Goal: Task Accomplishment & Management: Complete application form

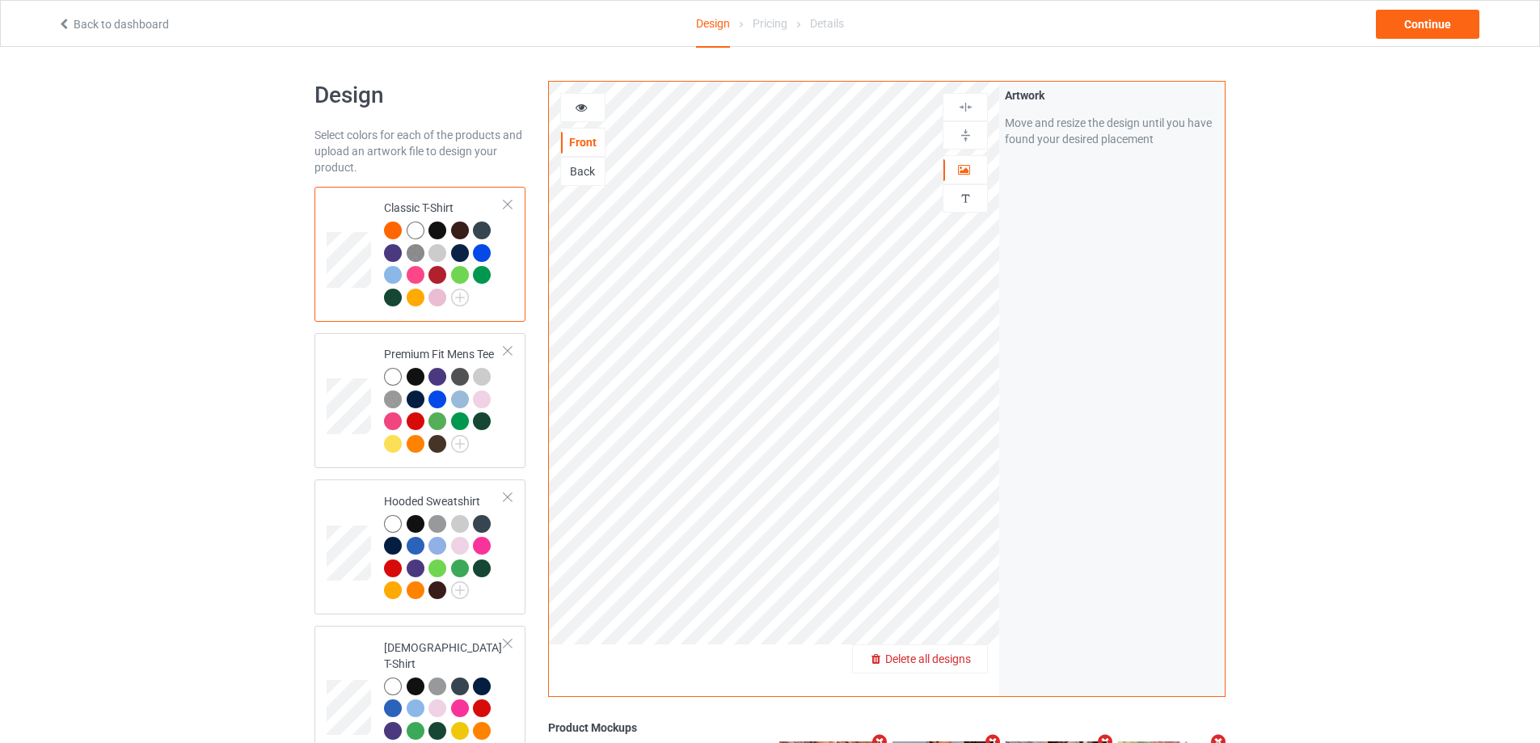
click at [951, 659] on span "Delete all designs" at bounding box center [928, 658] width 86 height 13
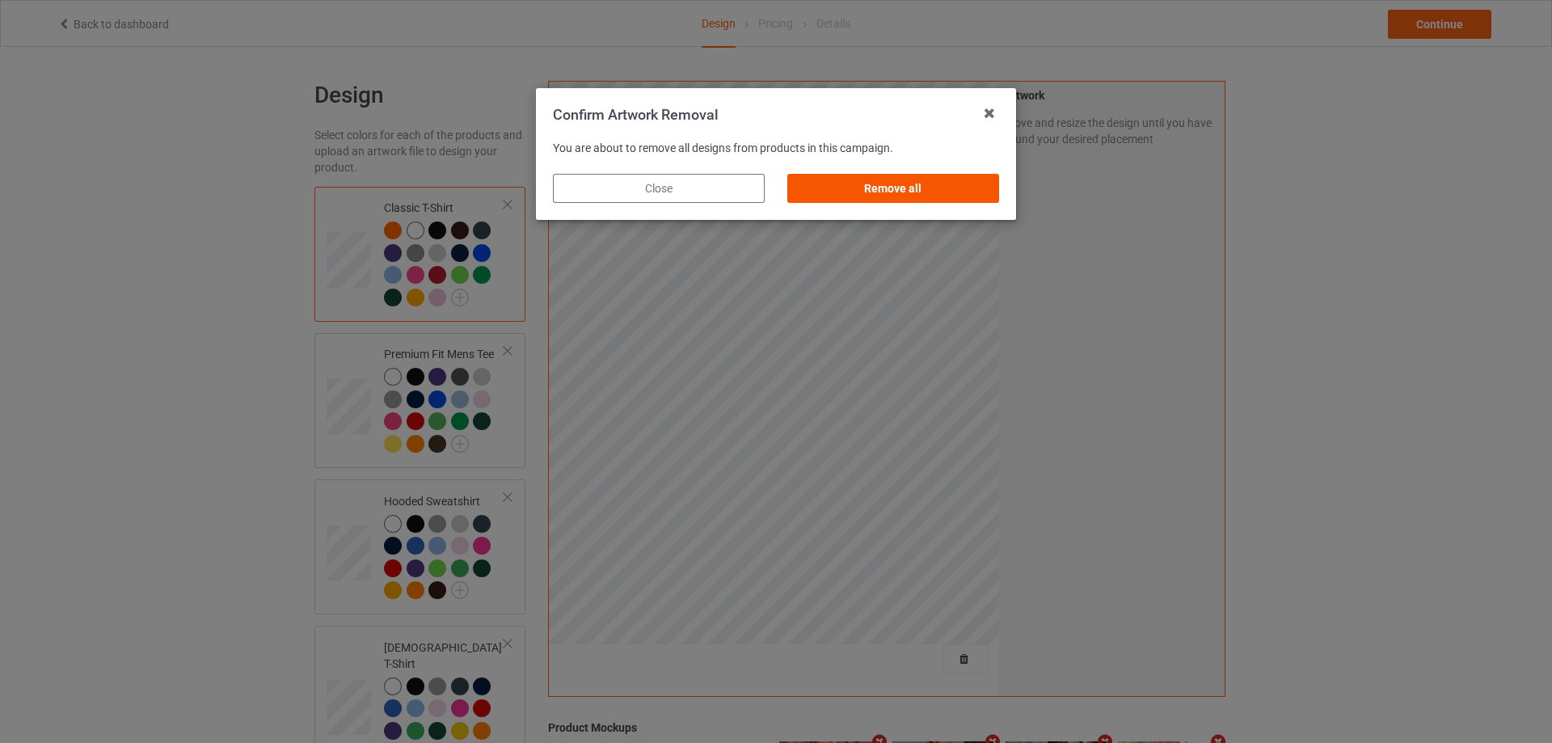
drag, startPoint x: 955, startPoint y: 203, endPoint x: 963, endPoint y: 198, distance: 9.4
click at [956, 200] on div "Remove all" at bounding box center [893, 188] width 234 height 52
click at [963, 194] on div "Remove all" at bounding box center [893, 188] width 212 height 29
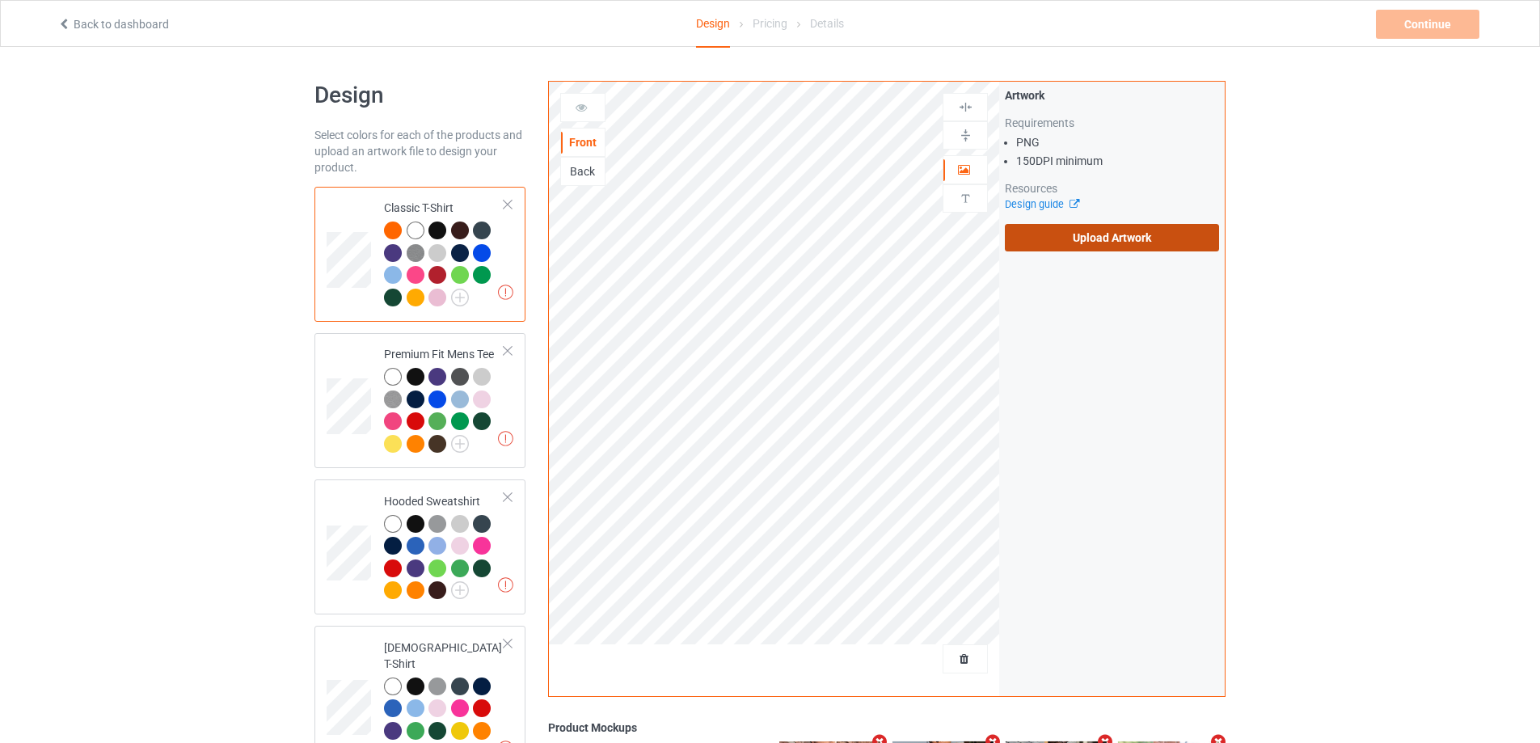
click at [1063, 241] on label "Upload Artwork" at bounding box center [1112, 237] width 214 height 27
click at [0, 0] on input "Upload Artwork" at bounding box center [0, 0] width 0 height 0
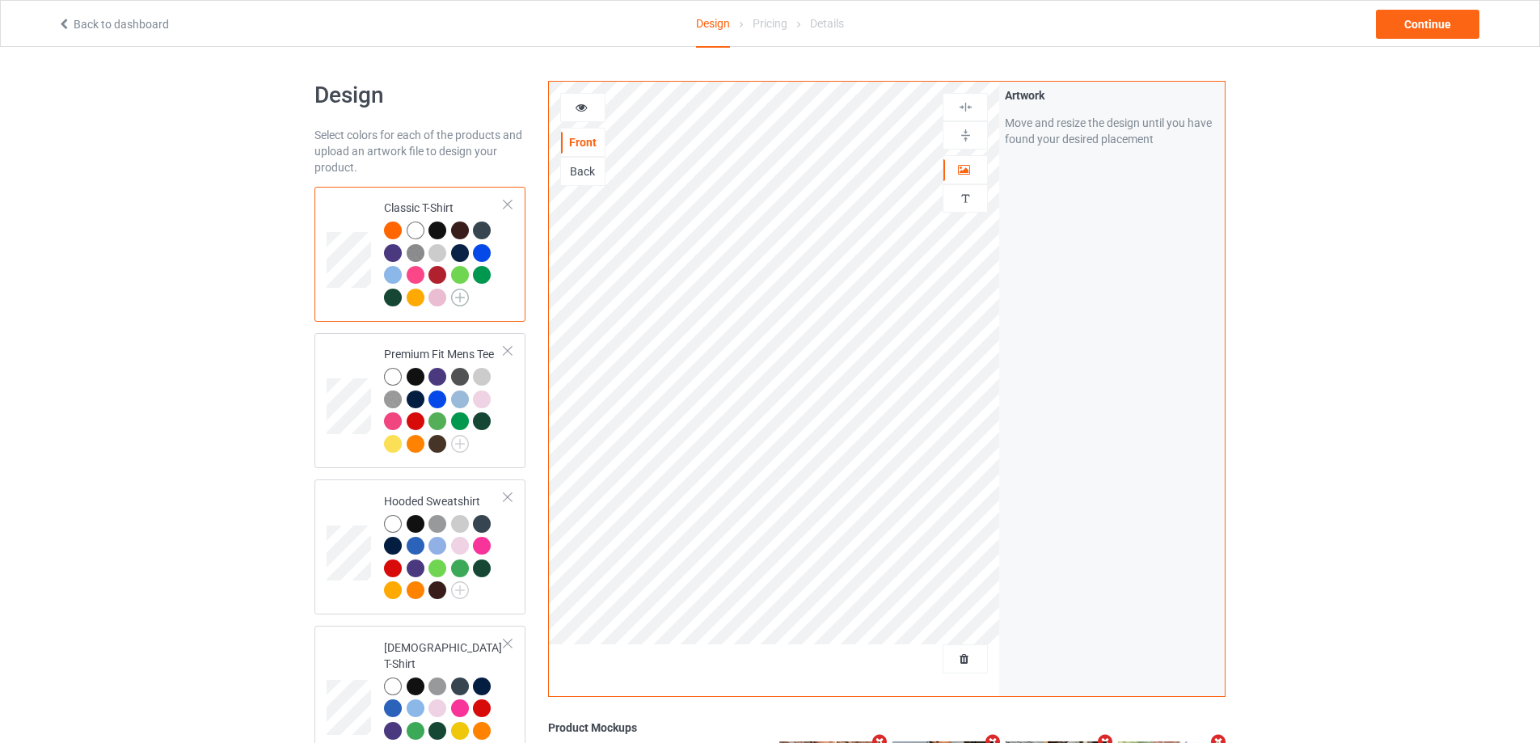
click at [468, 296] on img at bounding box center [460, 298] width 18 height 18
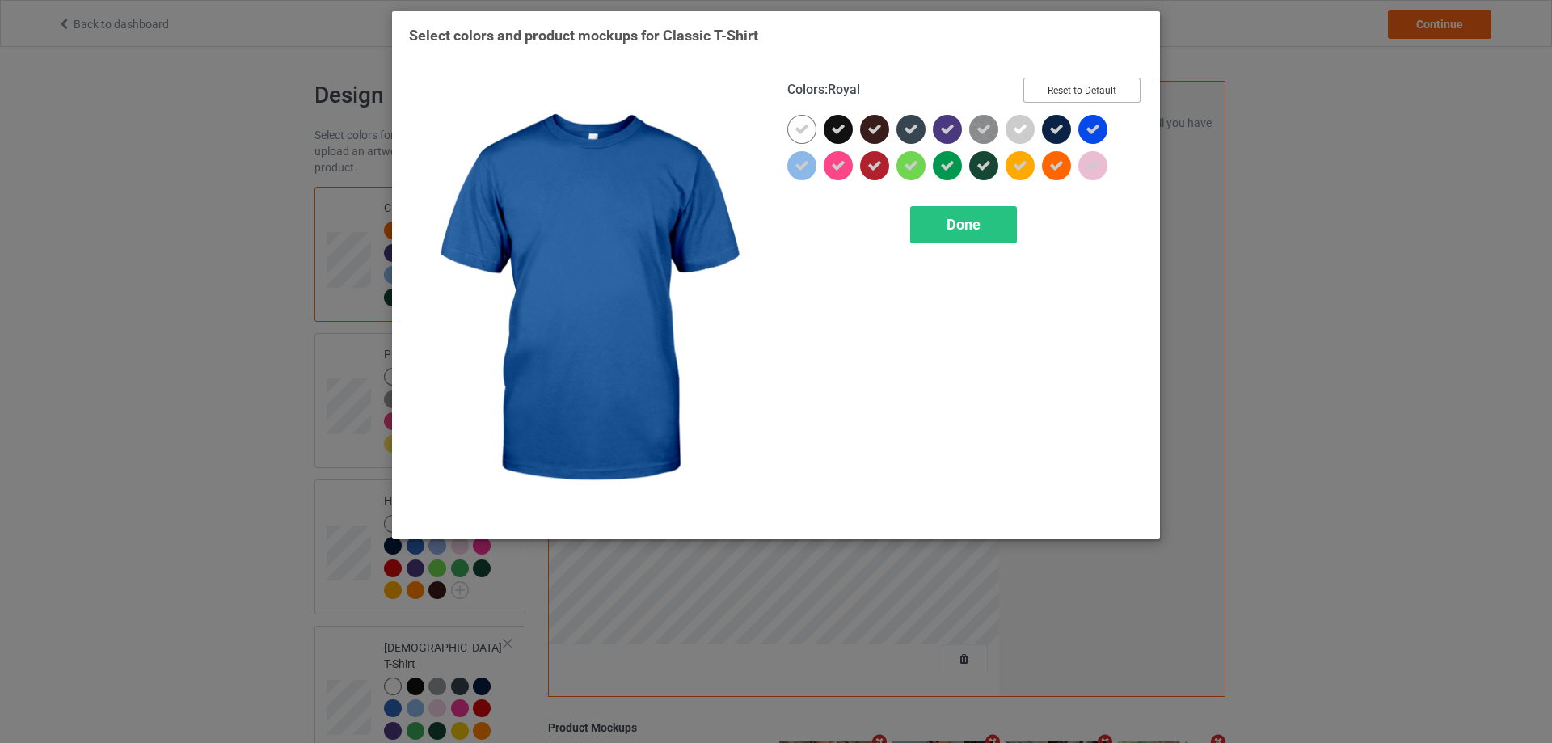
click at [1108, 91] on button "Reset to Default" at bounding box center [1081, 90] width 117 height 25
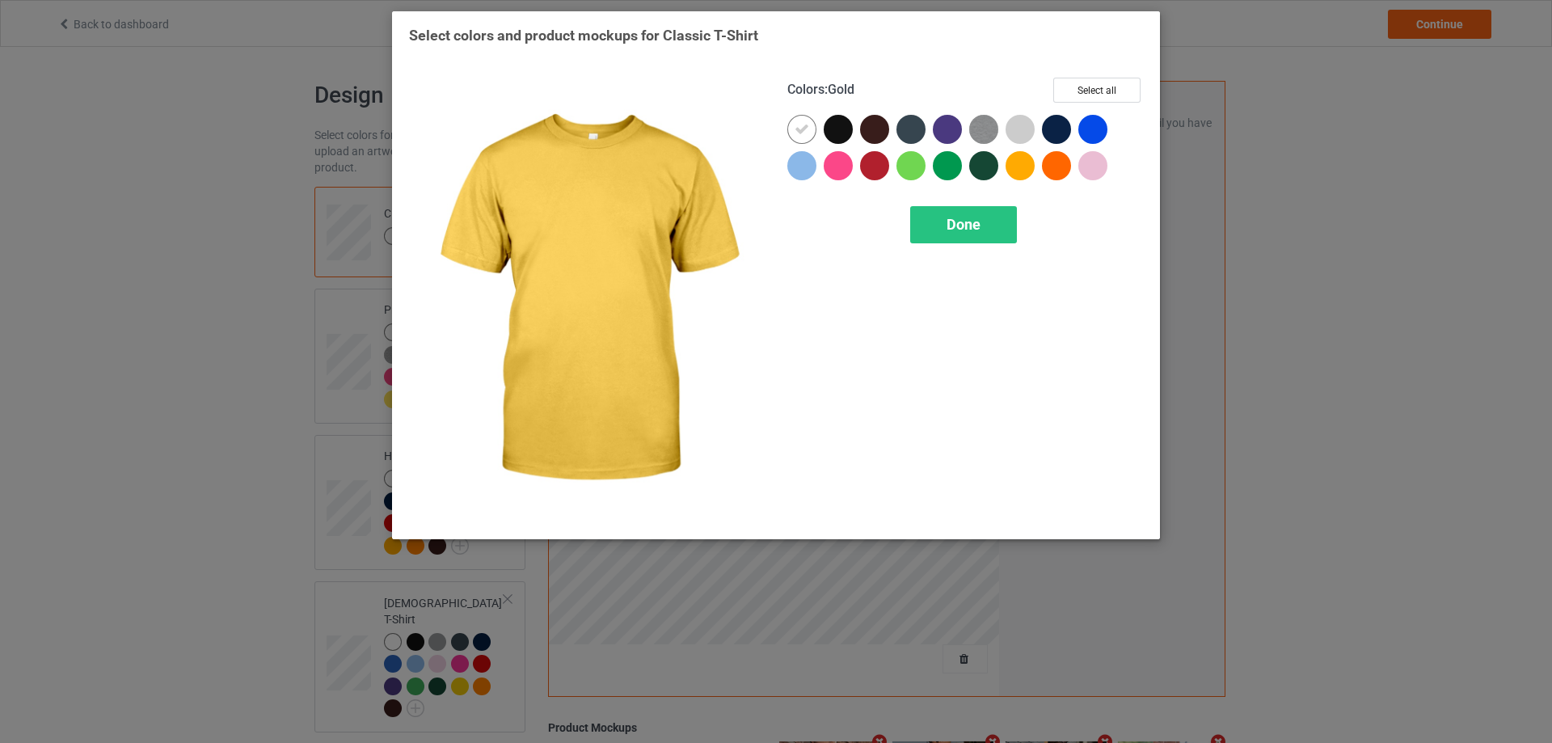
click at [1013, 171] on div at bounding box center [1019, 165] width 29 height 29
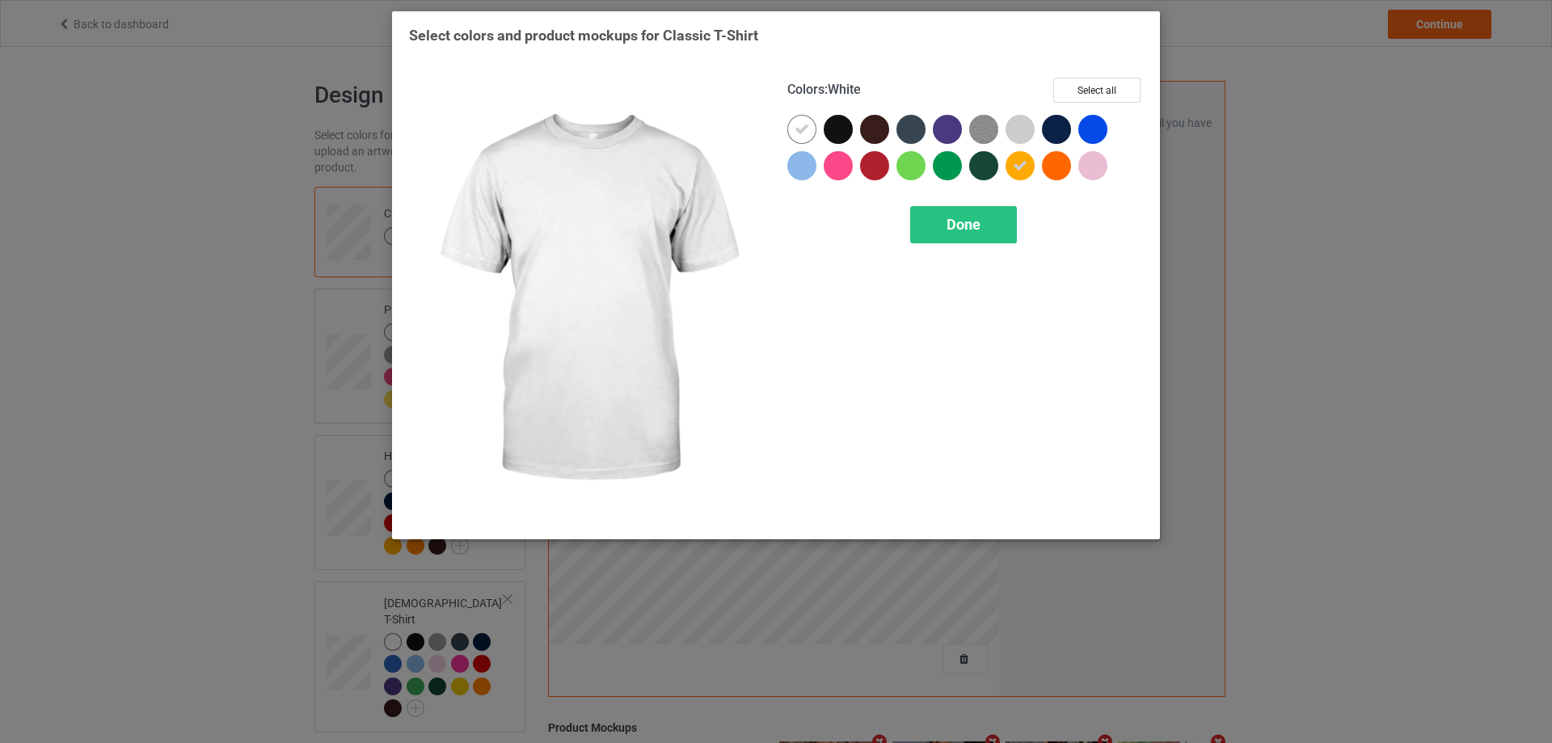
click at [819, 127] on div at bounding box center [805, 133] width 36 height 36
click at [796, 140] on div at bounding box center [801, 129] width 29 height 29
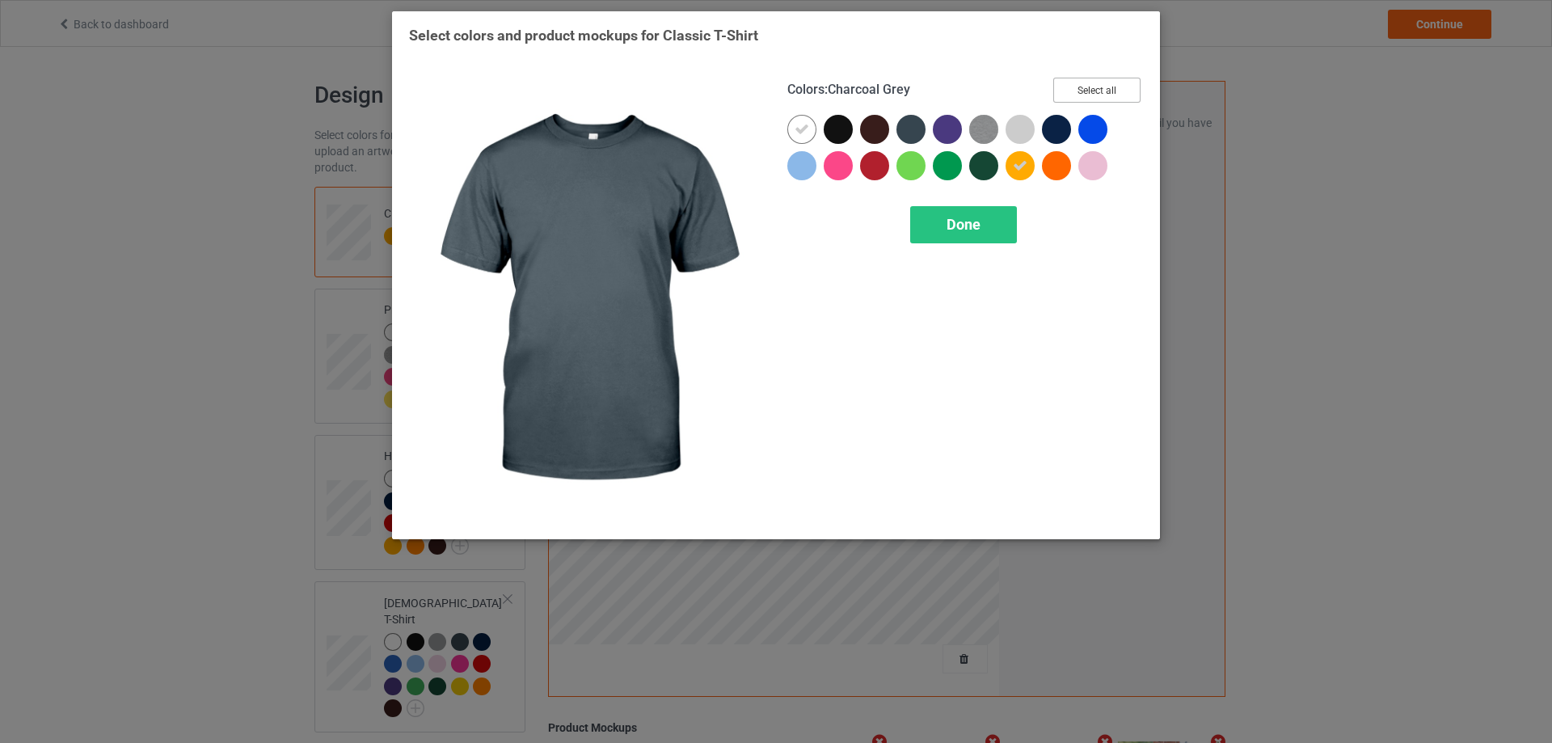
click at [1108, 99] on button "Select all" at bounding box center [1096, 90] width 87 height 25
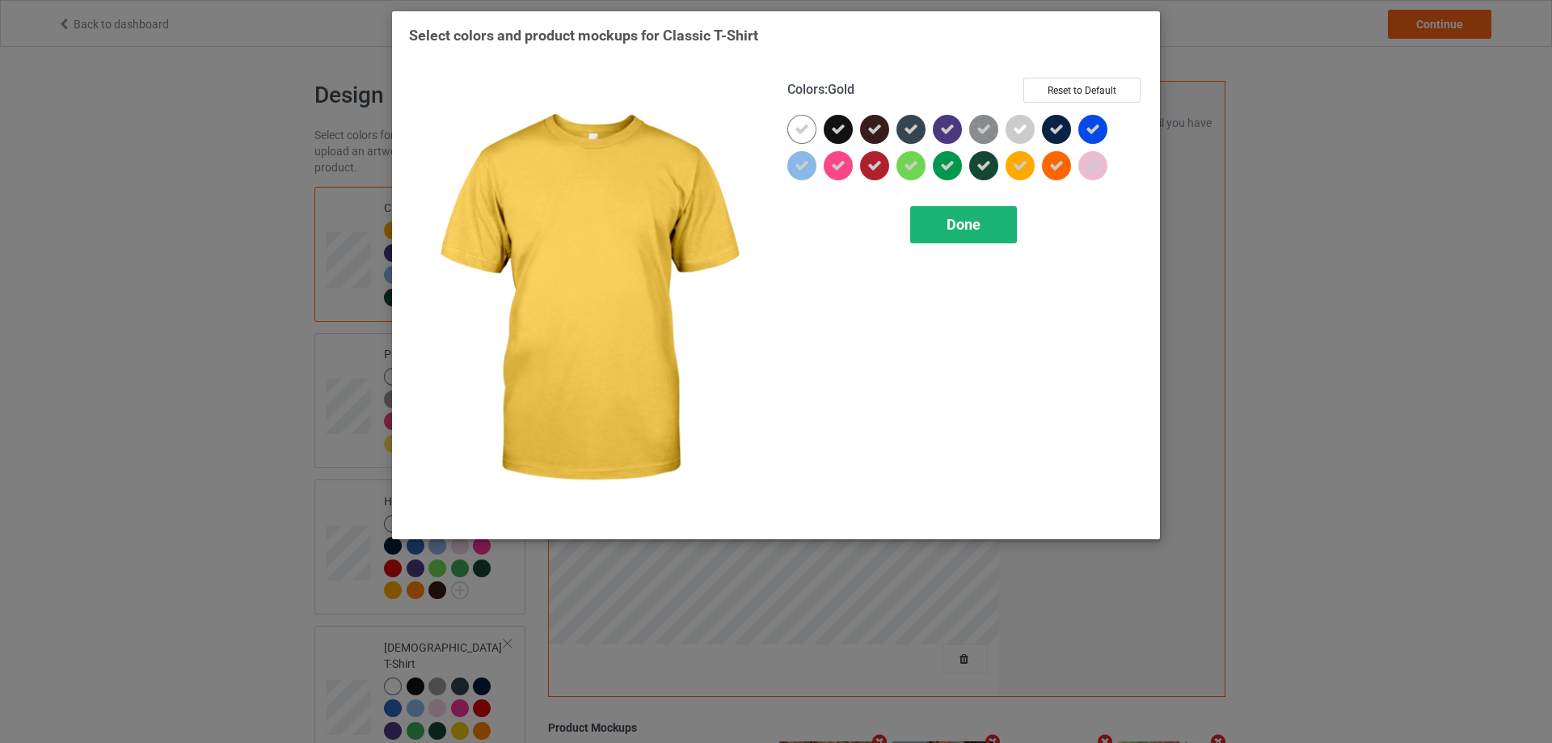
click at [976, 226] on span "Done" at bounding box center [963, 224] width 34 height 17
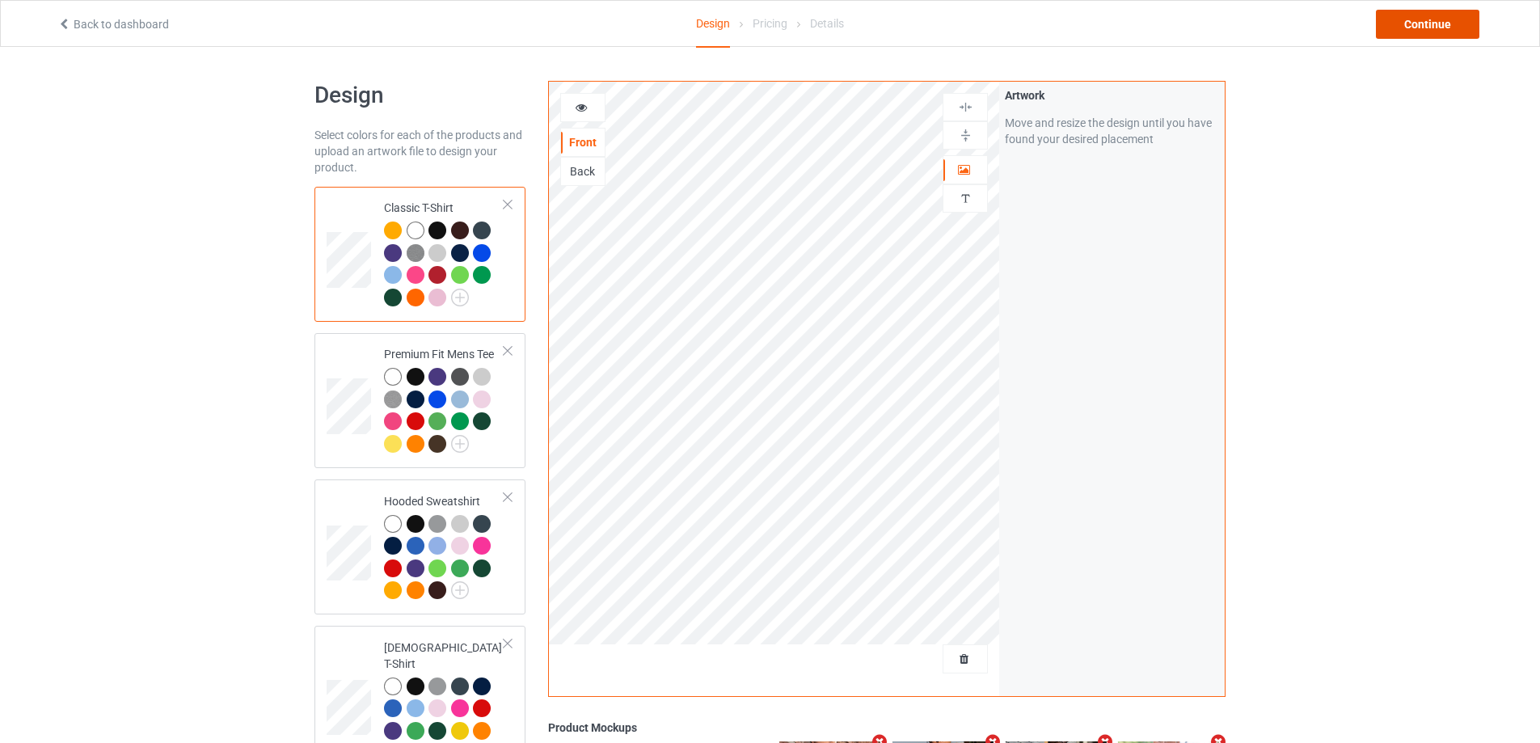
click at [1426, 23] on div "Continue" at bounding box center [1427, 24] width 103 height 29
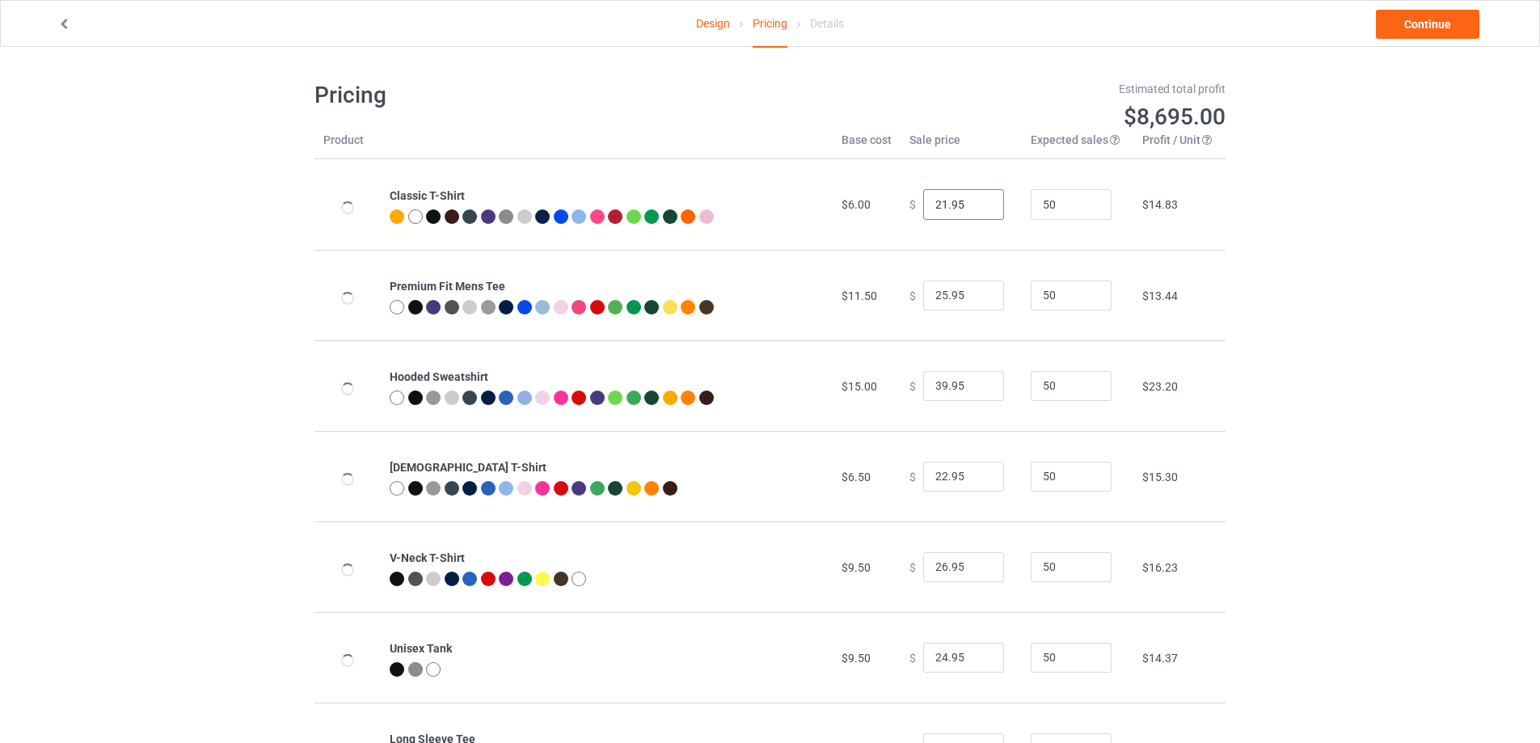
type input "21.95"
click at [975, 210] on input "21.95" at bounding box center [963, 204] width 81 height 31
click at [1452, 19] on link "Continue" at bounding box center [1427, 24] width 103 height 29
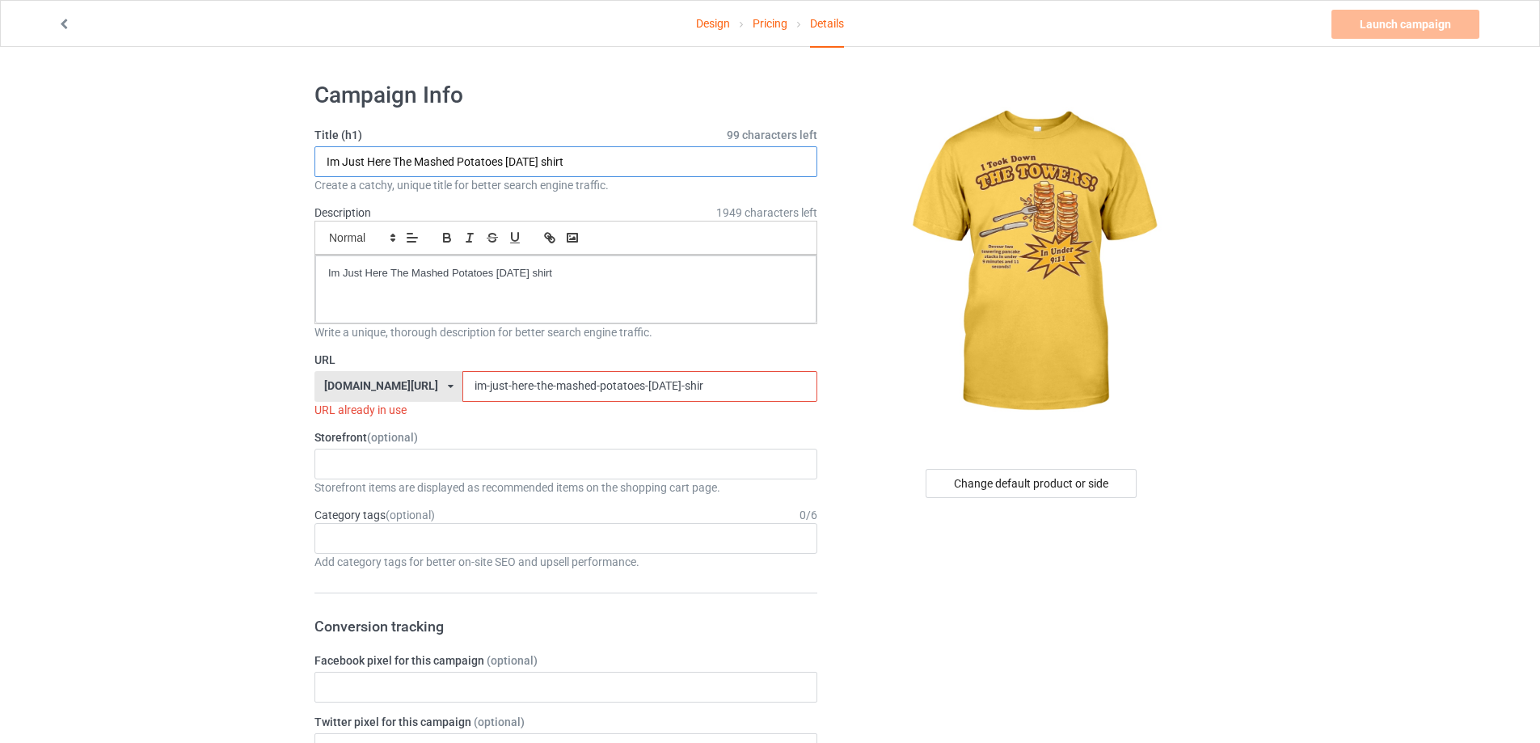
paste input "i took down the towers pancake"
drag, startPoint x: 107, startPoint y: 162, endPoint x: 167, endPoint y: 181, distance: 62.6
type input "i took down the towers pancake shirt"
drag, startPoint x: 577, startPoint y: 277, endPoint x: 112, endPoint y: 275, distance: 464.7
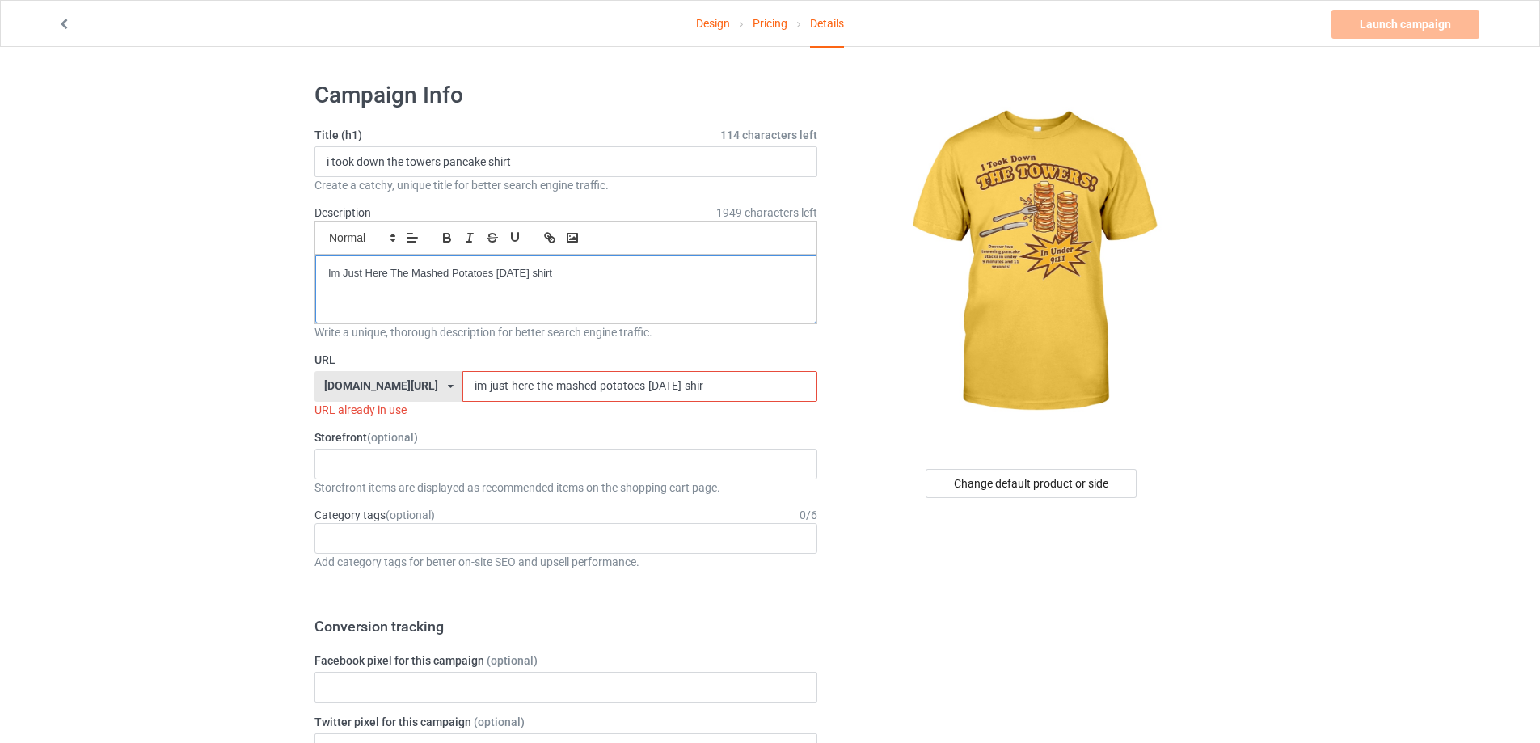
drag, startPoint x: 732, startPoint y: 389, endPoint x: 301, endPoint y: 382, distance: 431.6
paste input "-took-down-the-towers-pancake-shirt"
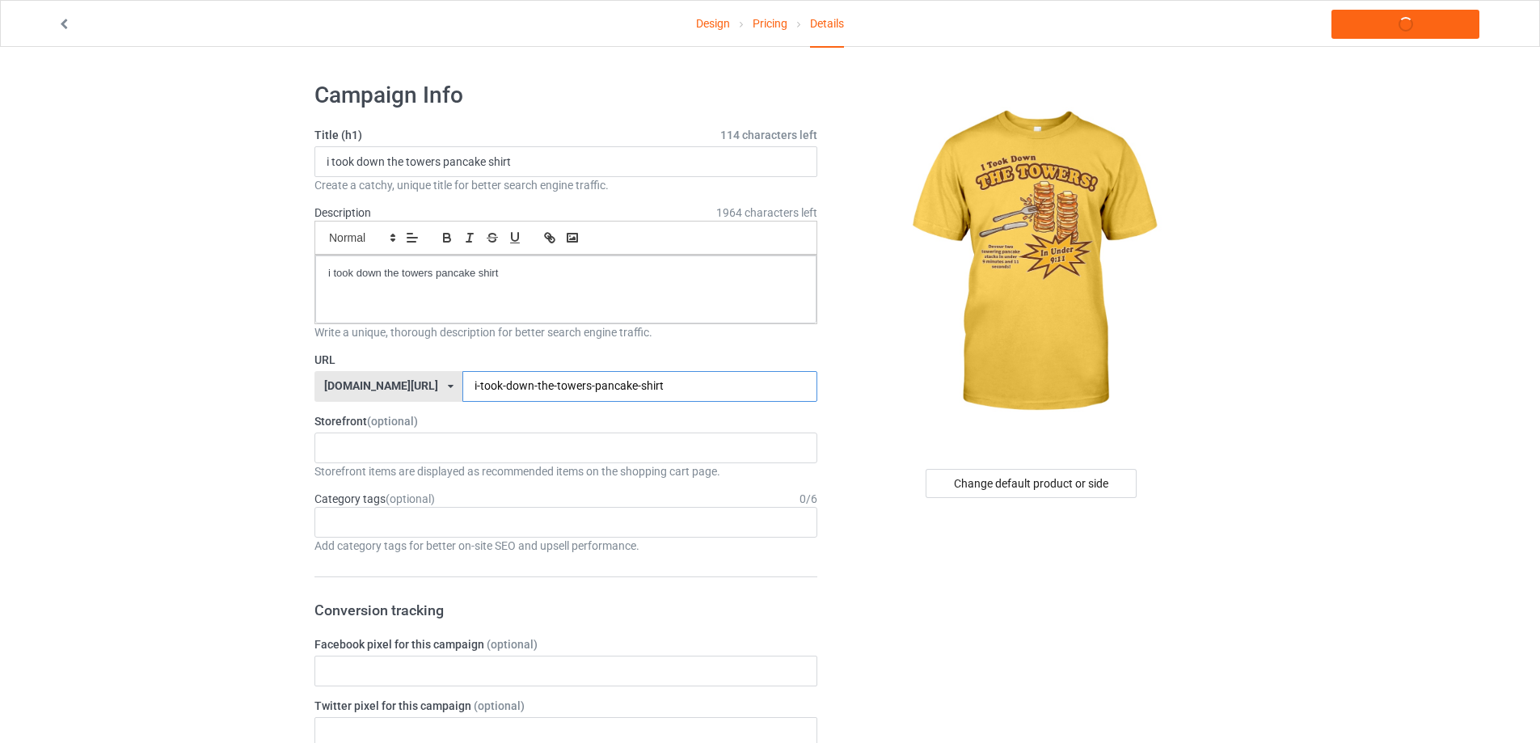
type input "i-took-down-the-towers-pancake-shirt"
drag, startPoint x: 336, startPoint y: 260, endPoint x: 175, endPoint y: 255, distance: 160.9
copy p "i took down the towers pancake shirt"
click at [1401, 24] on link "Launch campaign" at bounding box center [1405, 24] width 148 height 29
